Goal: Information Seeking & Learning: Understand process/instructions

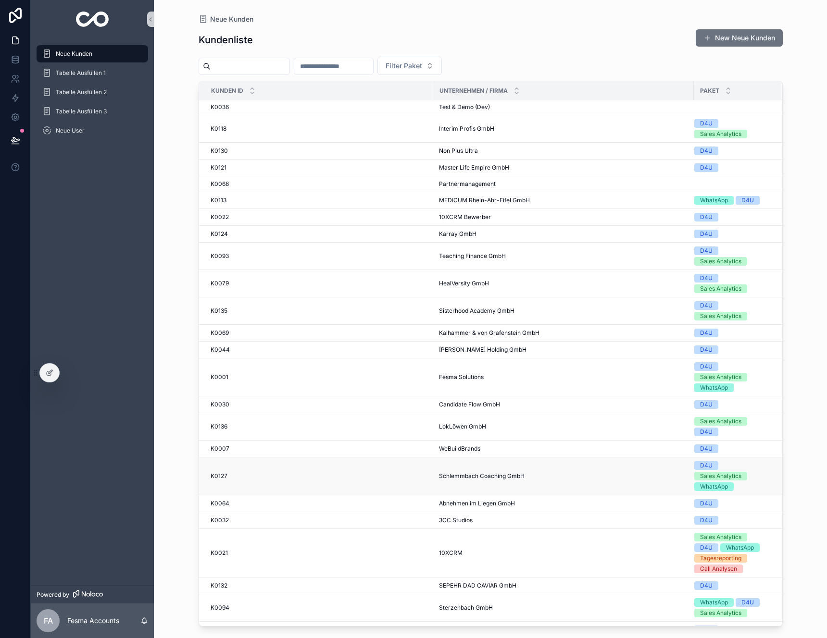
scroll to position [681, 0]
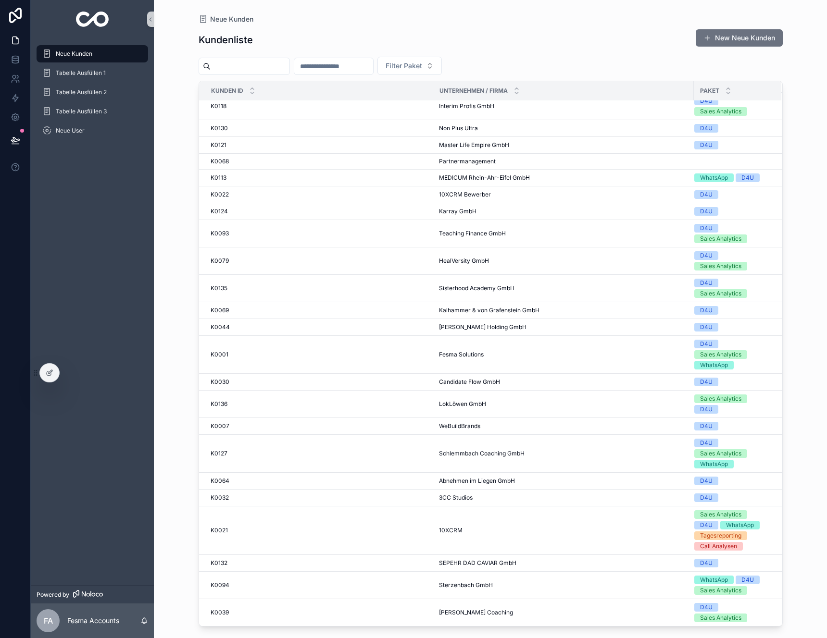
click at [360, 64] on input "scrollable content" at bounding box center [333, 66] width 79 height 13
click at [252, 88] on icon "scrollable content" at bounding box center [251, 88] width 3 height 1
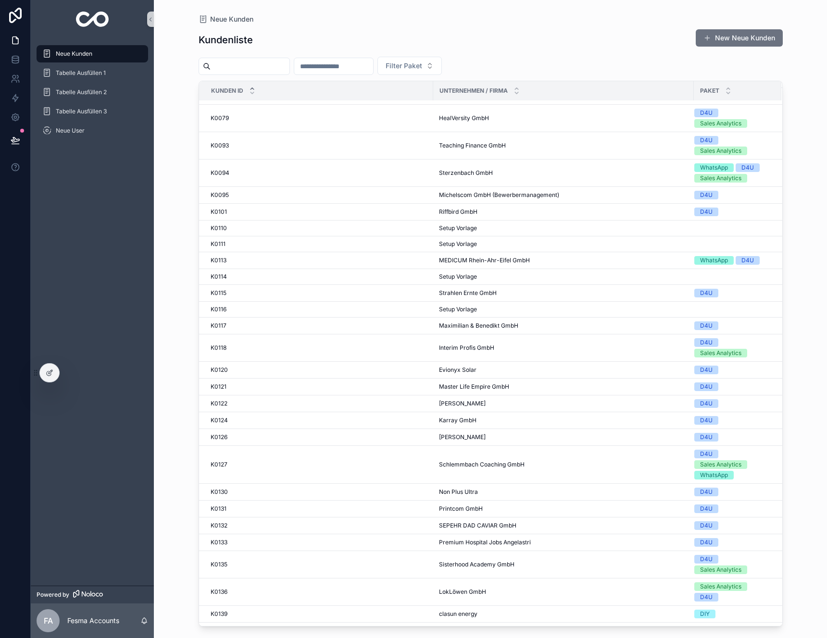
scroll to position [333, 0]
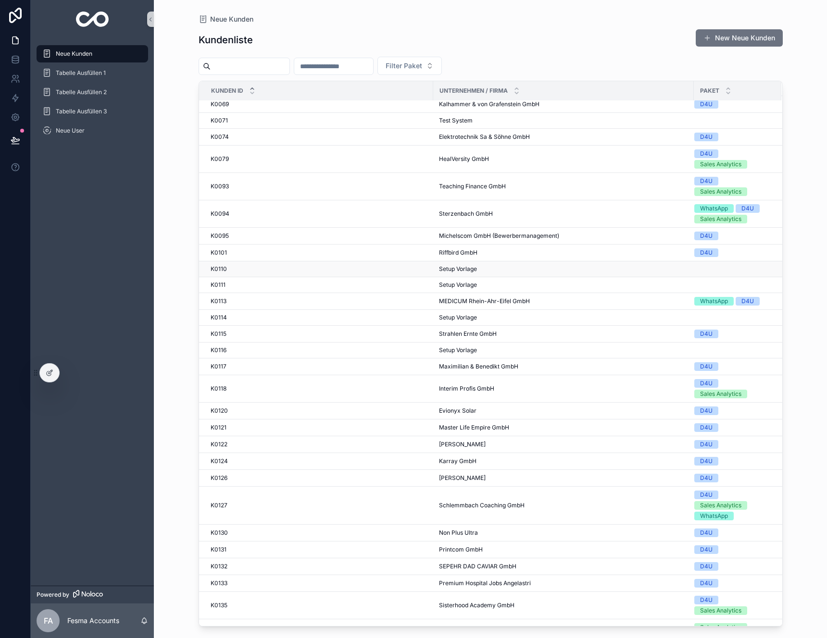
click at [472, 272] on span "Setup Vorlage" at bounding box center [458, 269] width 38 height 8
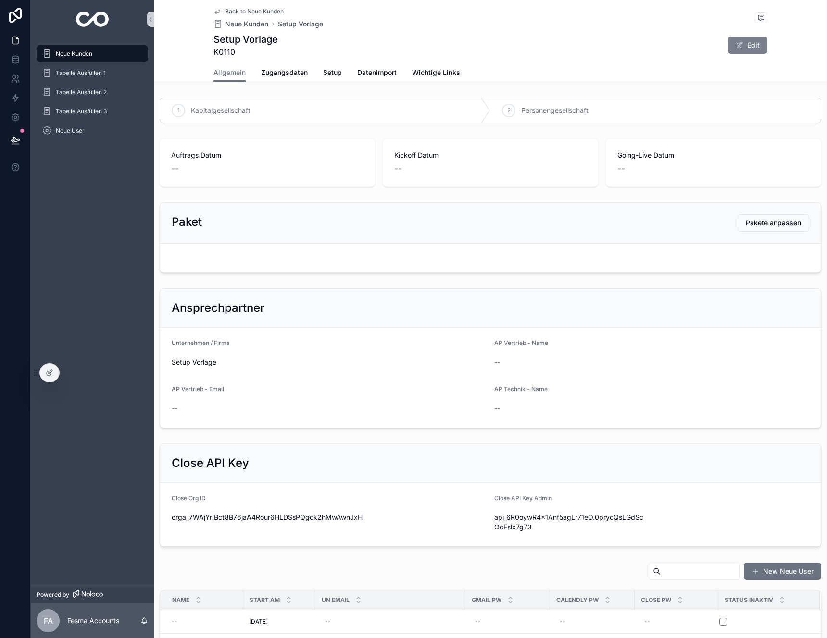
click at [761, 45] on button "Edit" at bounding box center [747, 45] width 39 height 17
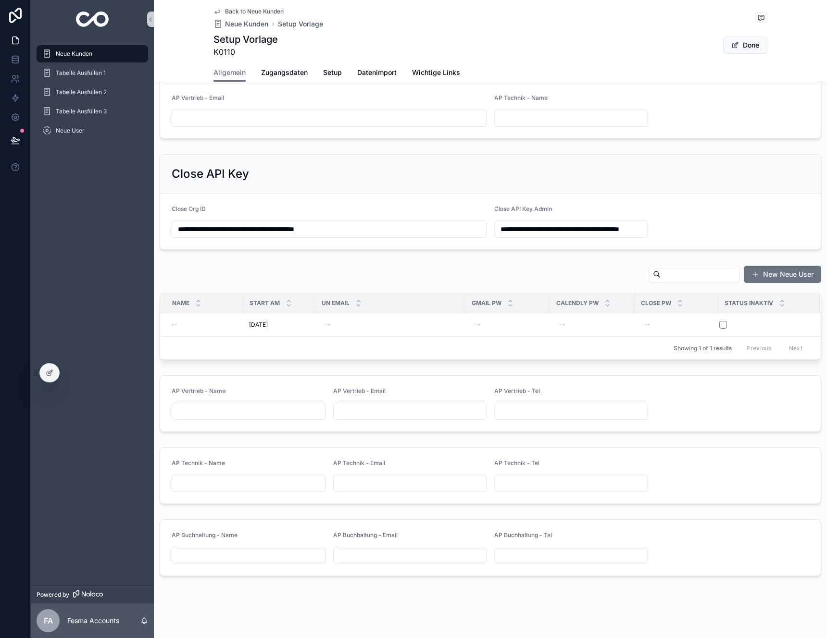
scroll to position [305, 0]
click at [444, 70] on span "Wichtige Links" at bounding box center [436, 73] width 48 height 10
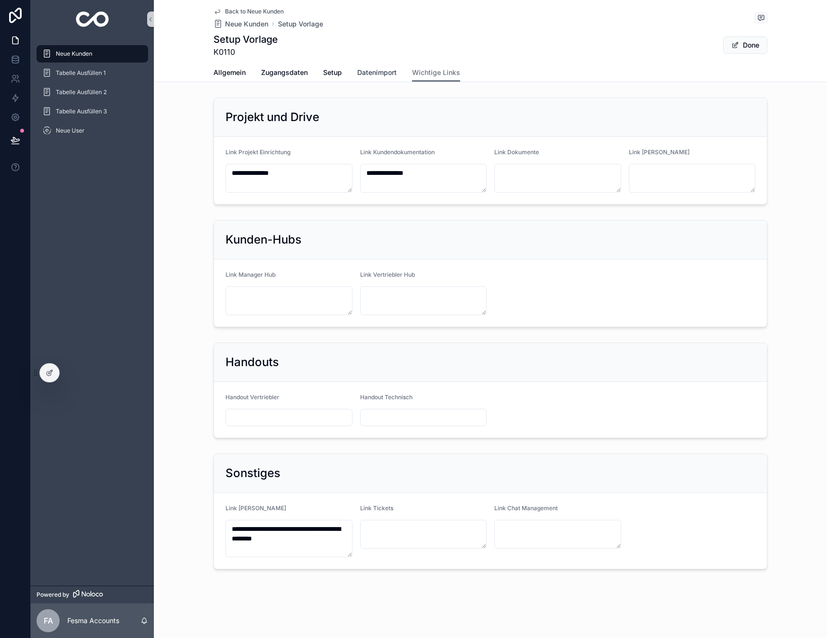
click at [369, 65] on link "Datenimport" at bounding box center [376, 73] width 39 height 19
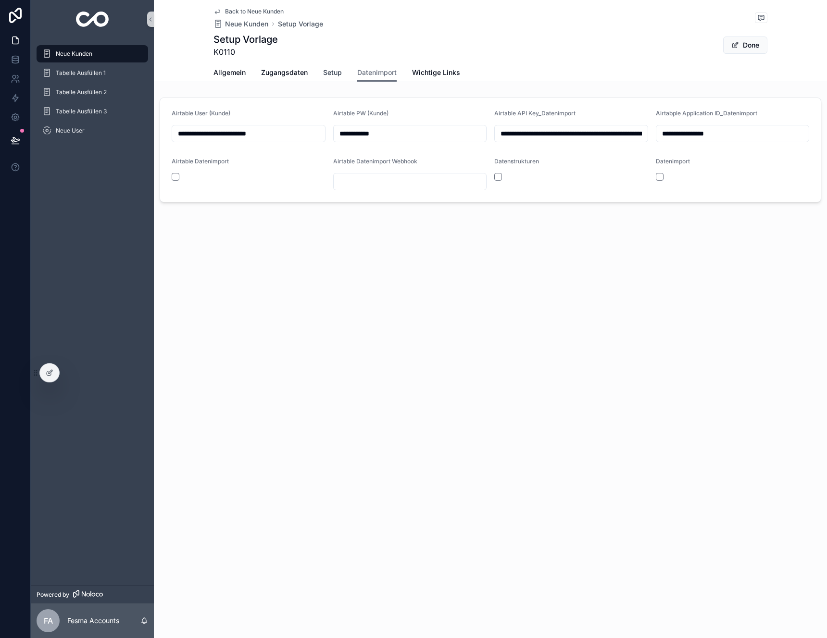
click at [326, 71] on span "Setup" at bounding box center [332, 73] width 19 height 10
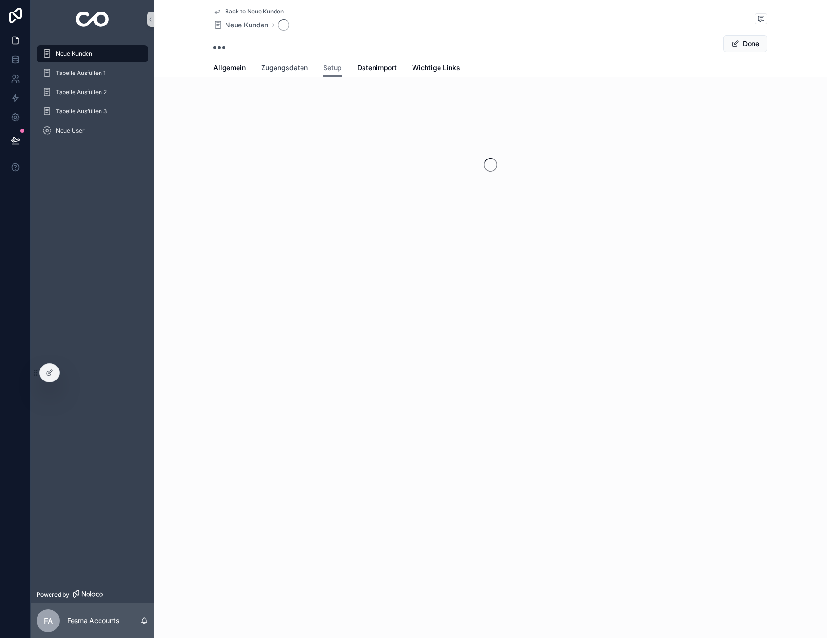
click at [275, 71] on span "Zugangsdaten" at bounding box center [284, 68] width 47 height 10
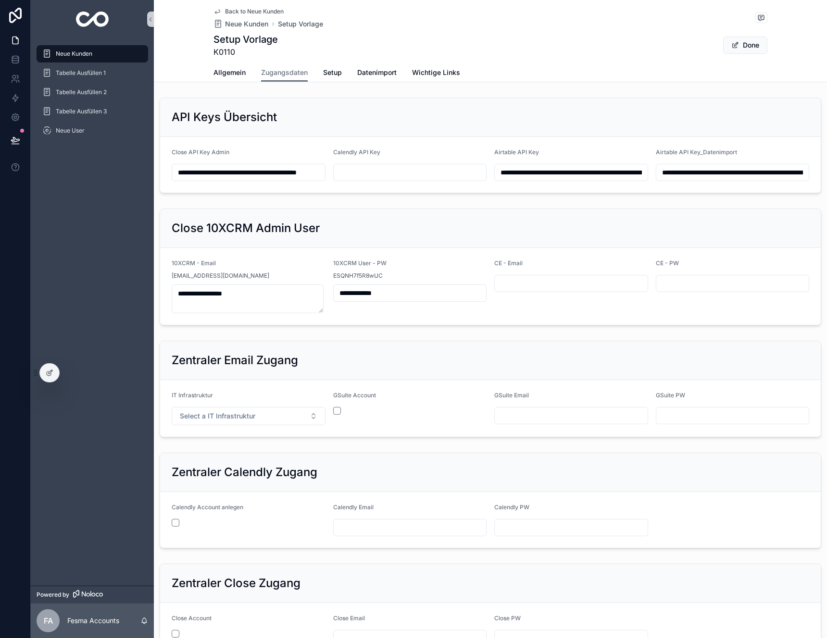
click at [251, 69] on div "Allgemein Zugangsdaten Setup Datenimport Wichtige Links" at bounding box center [490, 72] width 554 height 18
click at [242, 71] on div "Allgemein Zugangsdaten Setup Datenimport Wichtige Links" at bounding box center [490, 72] width 554 height 18
click at [244, 11] on span "Back to Neue Kunden" at bounding box center [254, 12] width 59 height 8
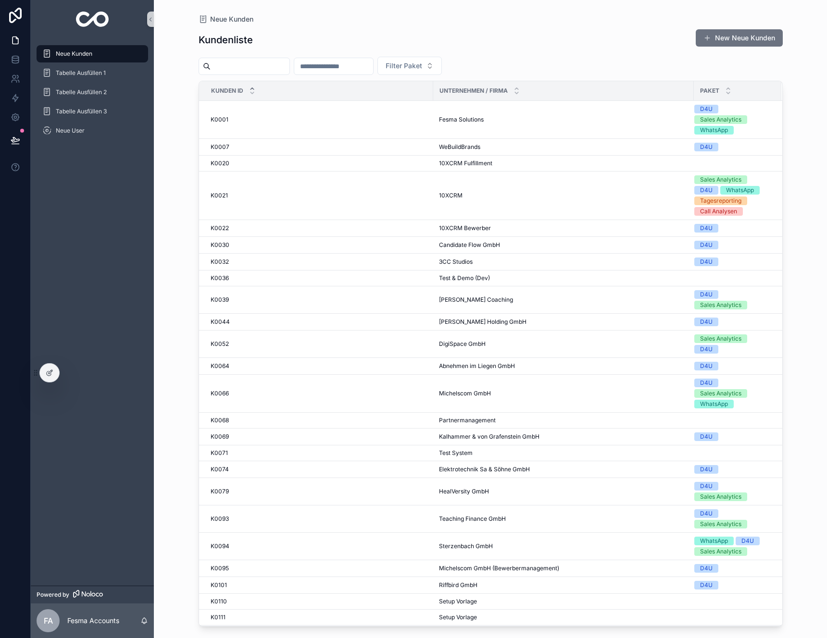
drag, startPoint x: 690, startPoint y: 305, endPoint x: 926, endPoint y: 308, distance: 236.0
click at [826, 308] on html "Neue Kunden Tabelle Ausfüllen 1 Tabelle Ausfüllen 2 Tabelle Ausfüllen 3 Neue Us…" at bounding box center [413, 319] width 827 height 638
